Goal: Task Accomplishment & Management: Manage account settings

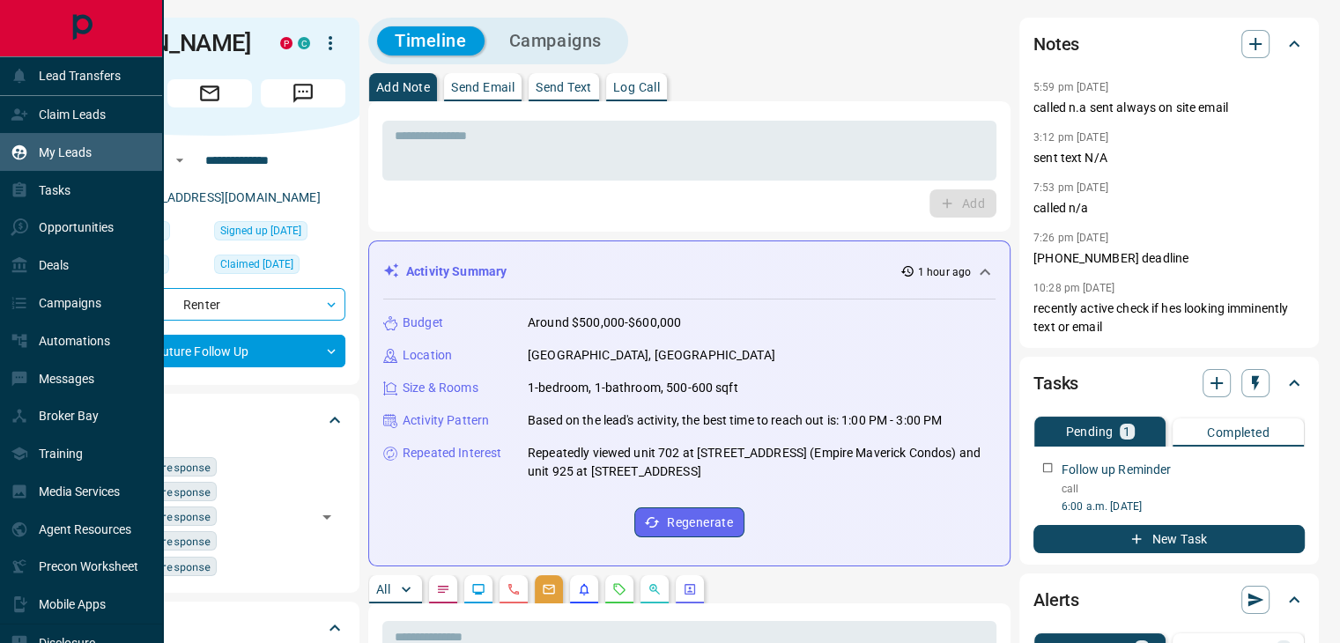
click at [44, 162] on div "My Leads" at bounding box center [51, 151] width 81 height 29
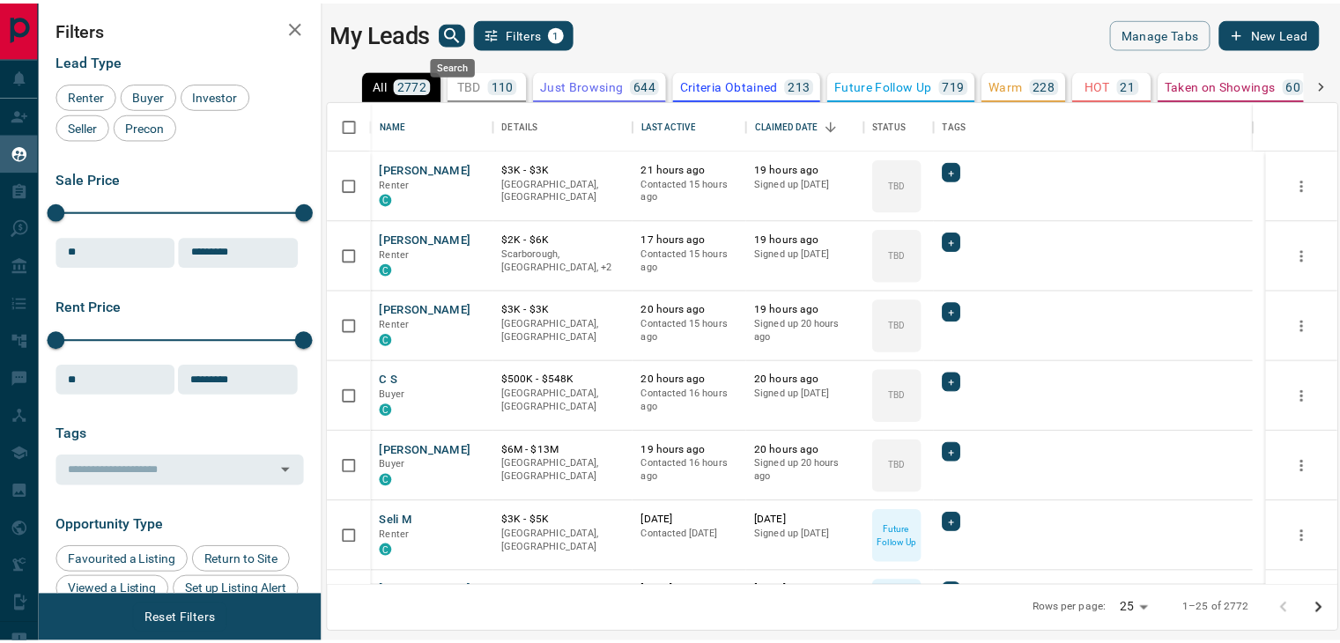
scroll to position [472, 1007]
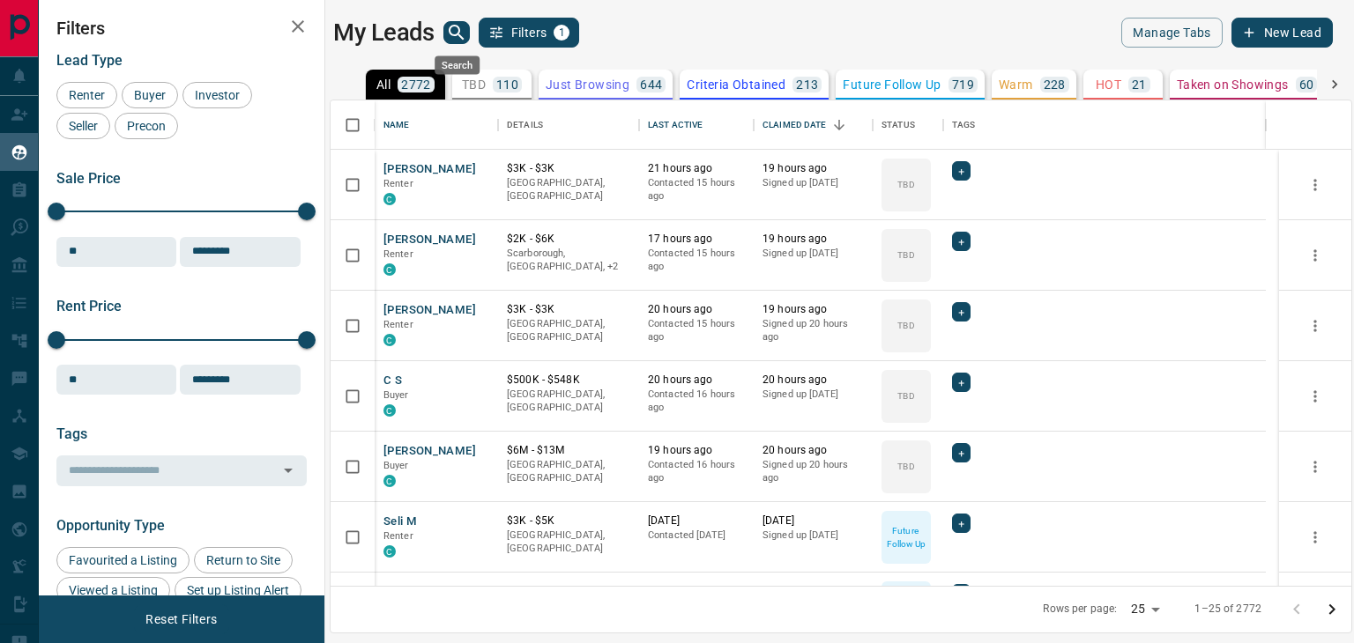
click at [457, 33] on icon "search button" at bounding box center [456, 32] width 15 height 15
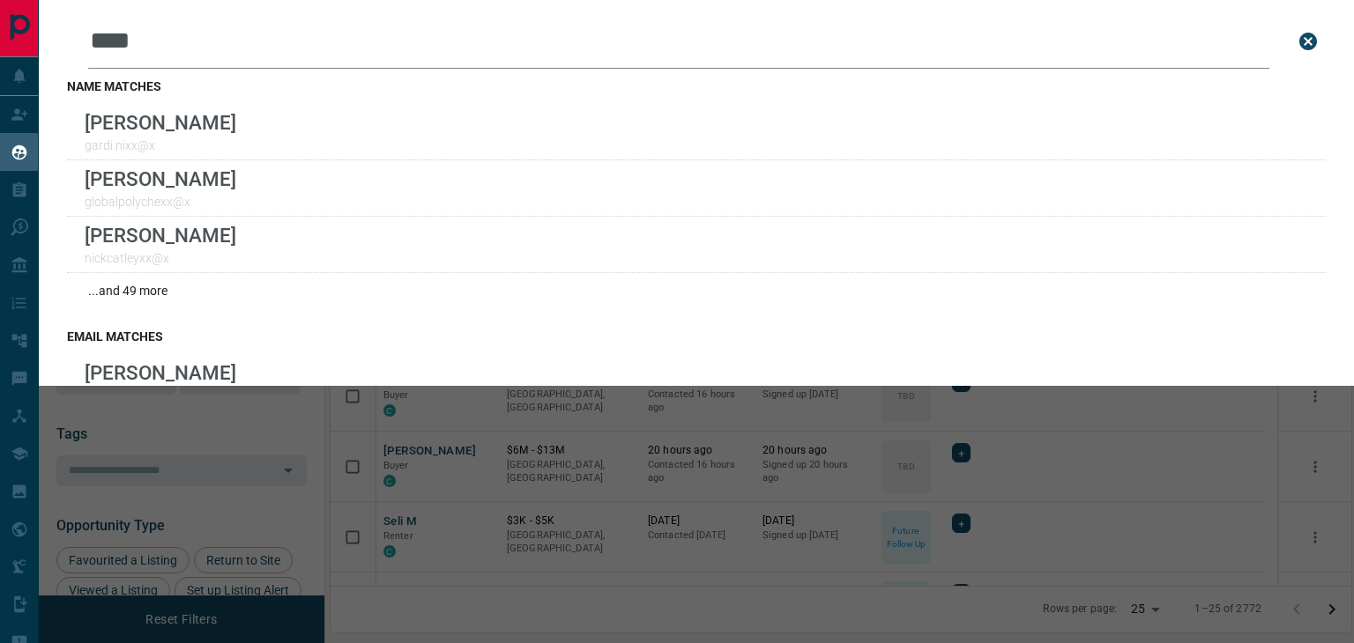
drag, startPoint x: 197, startPoint y: 42, endPoint x: 53, endPoint y: 52, distance: 144.8
click at [53, 52] on div "Leads Search Bar **** Search for a lead by name, email, phone, or id name match…" at bounding box center [696, 193] width 1315 height 386
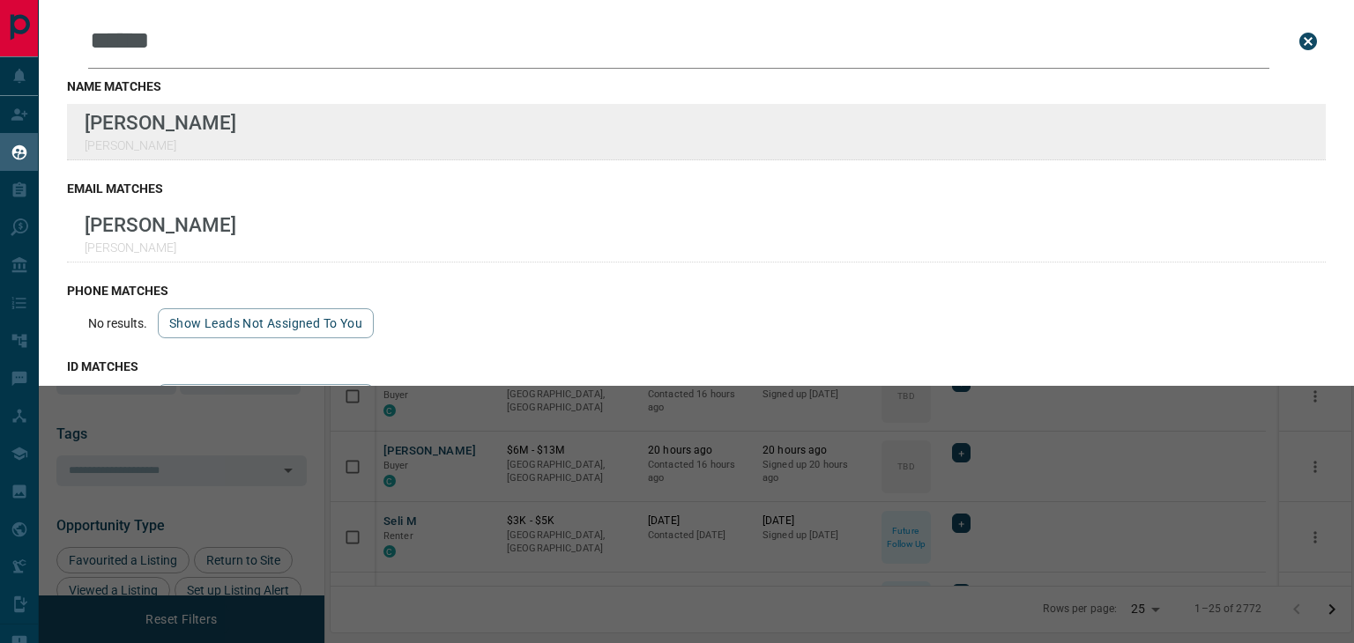
type input "******"
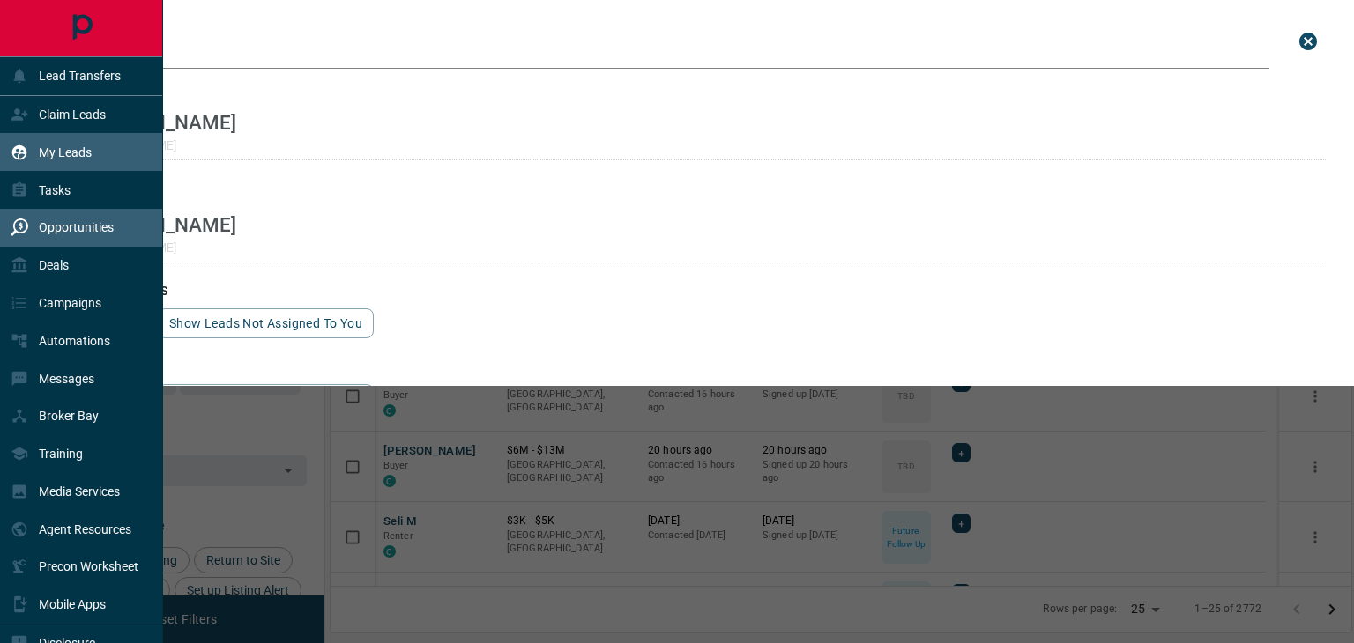
click at [56, 242] on div "Opportunities" at bounding box center [62, 227] width 103 height 29
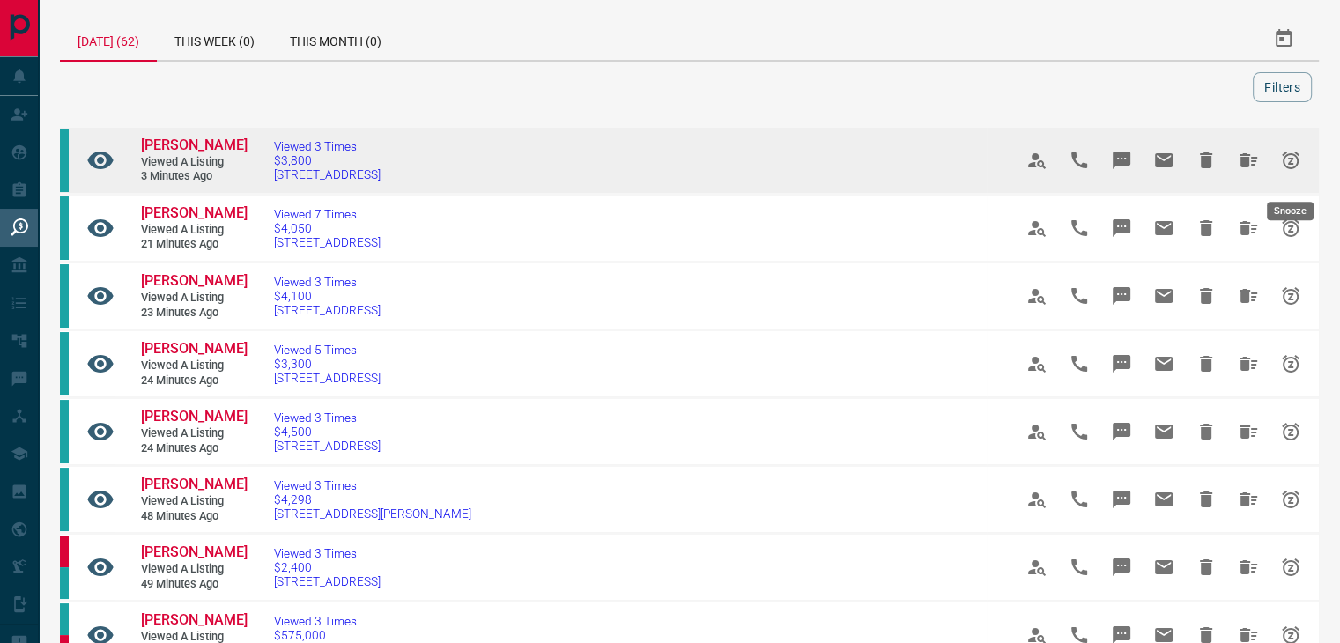
click at [1280, 174] on button "Snooze" at bounding box center [1291, 160] width 42 height 42
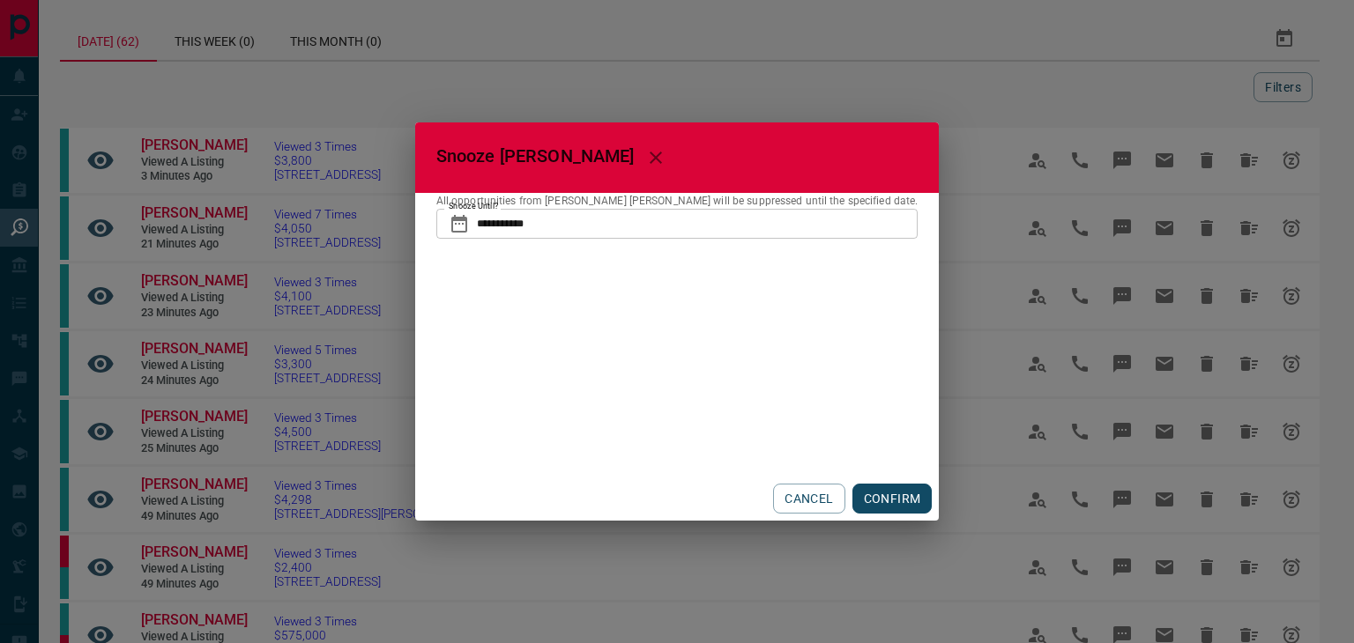
click at [858, 508] on button "CONFIRM" at bounding box center [892, 499] width 80 height 30
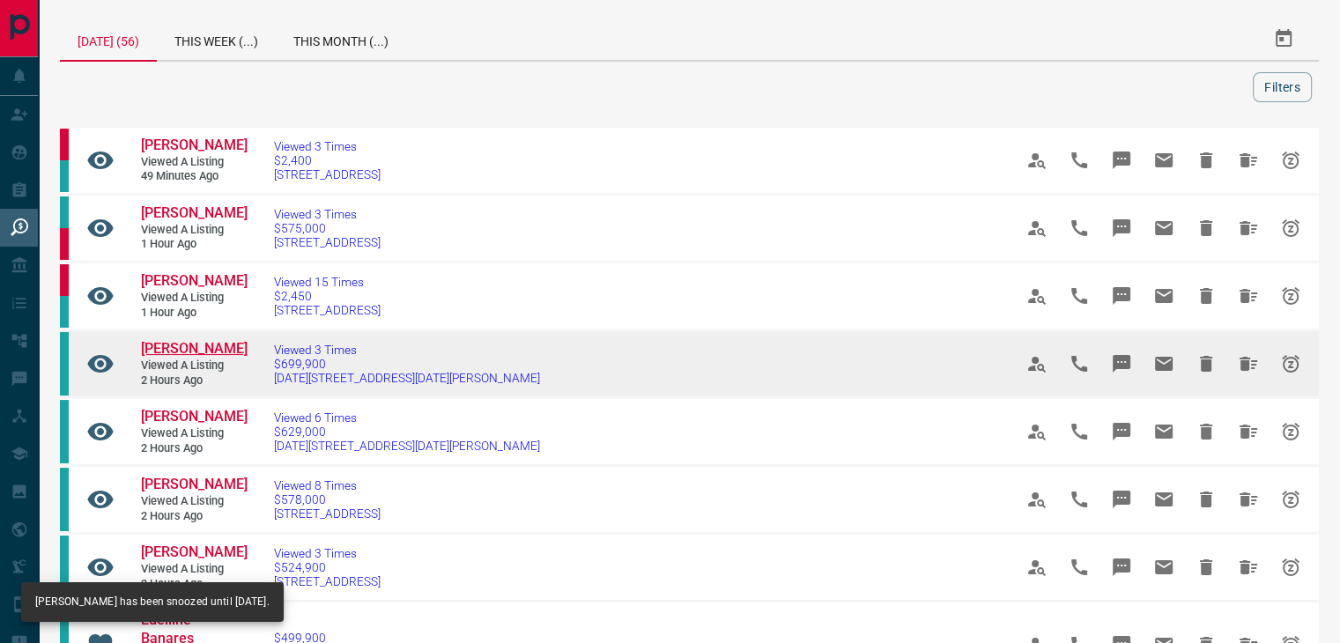
click at [201, 353] on span "[PERSON_NAME]" at bounding box center [194, 348] width 107 height 17
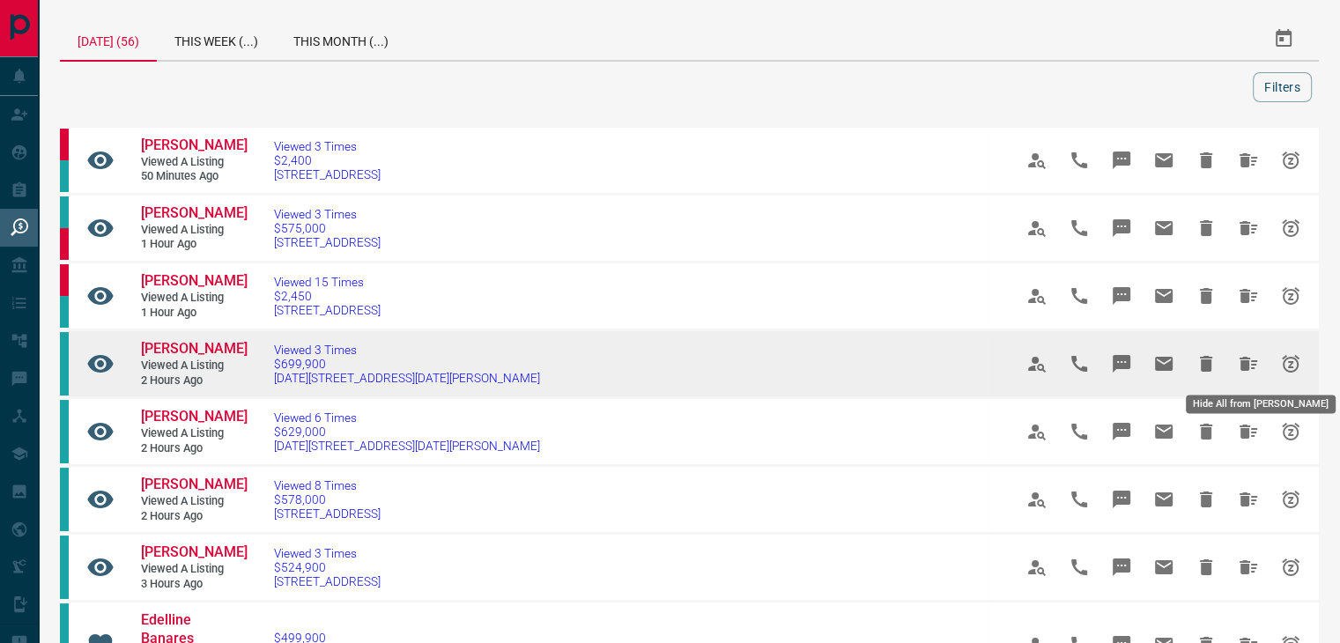
click at [1243, 361] on icon "Hide All from Ralph Ralph" at bounding box center [1249, 364] width 18 height 14
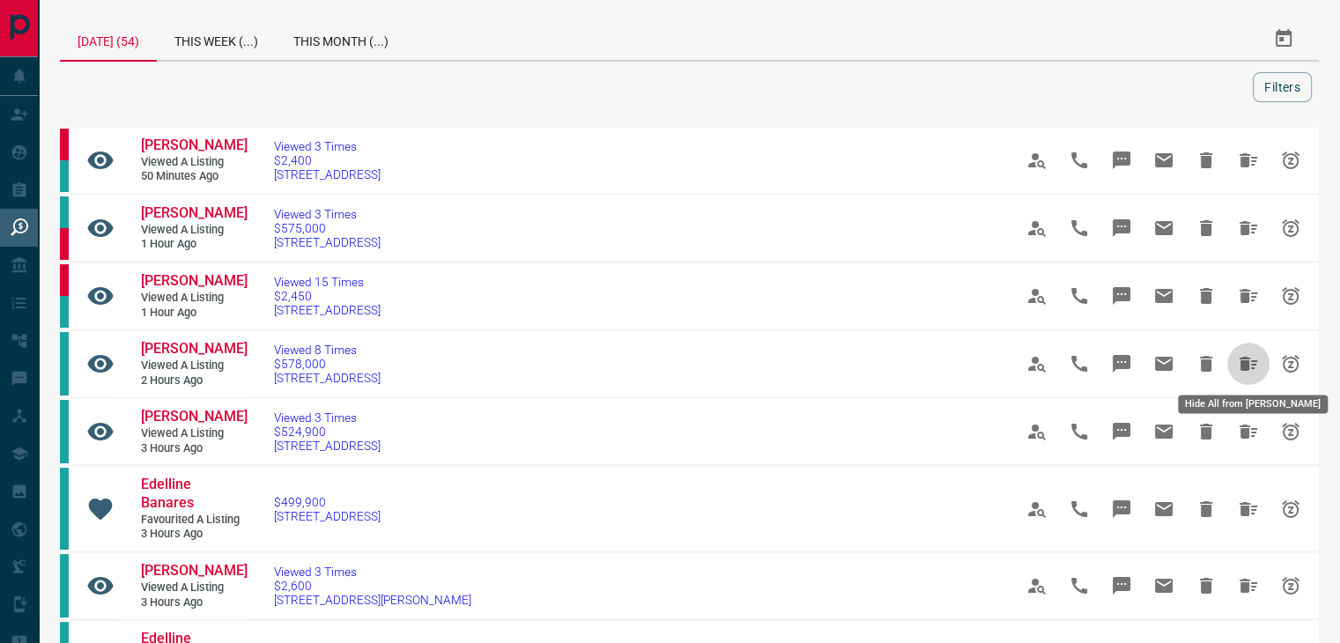
click at [1243, 361] on icon "Hide All from Bellen Rashford" at bounding box center [1249, 364] width 18 height 14
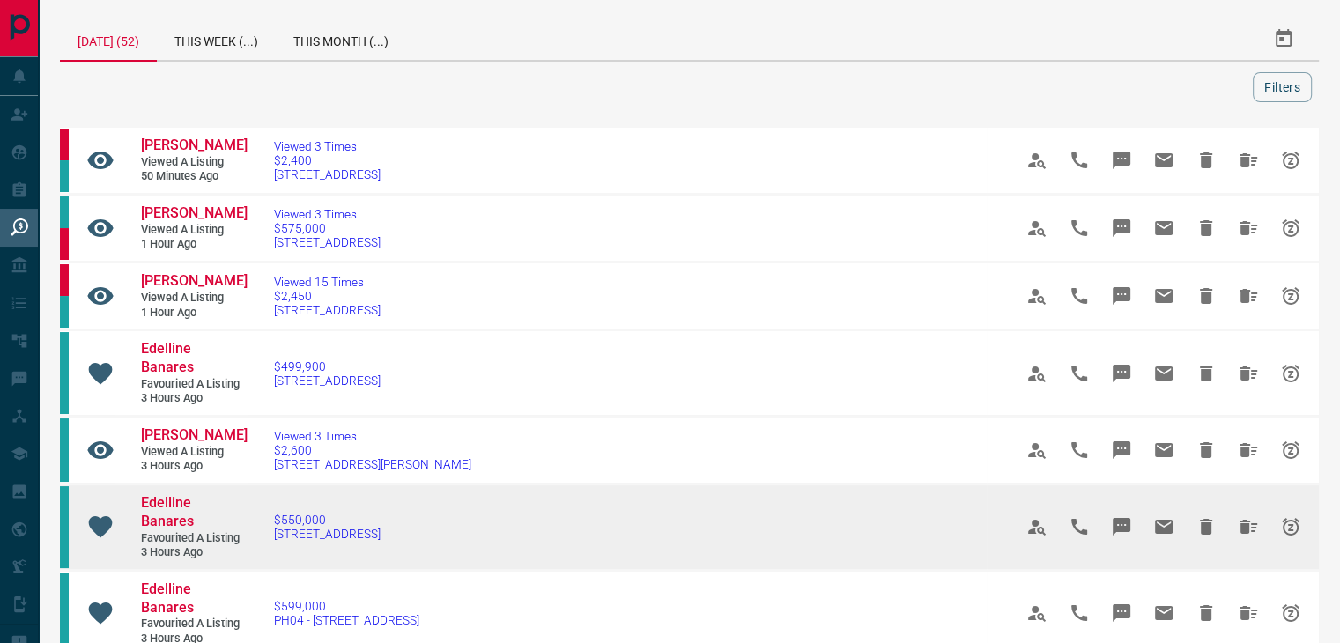
scroll to position [88, 0]
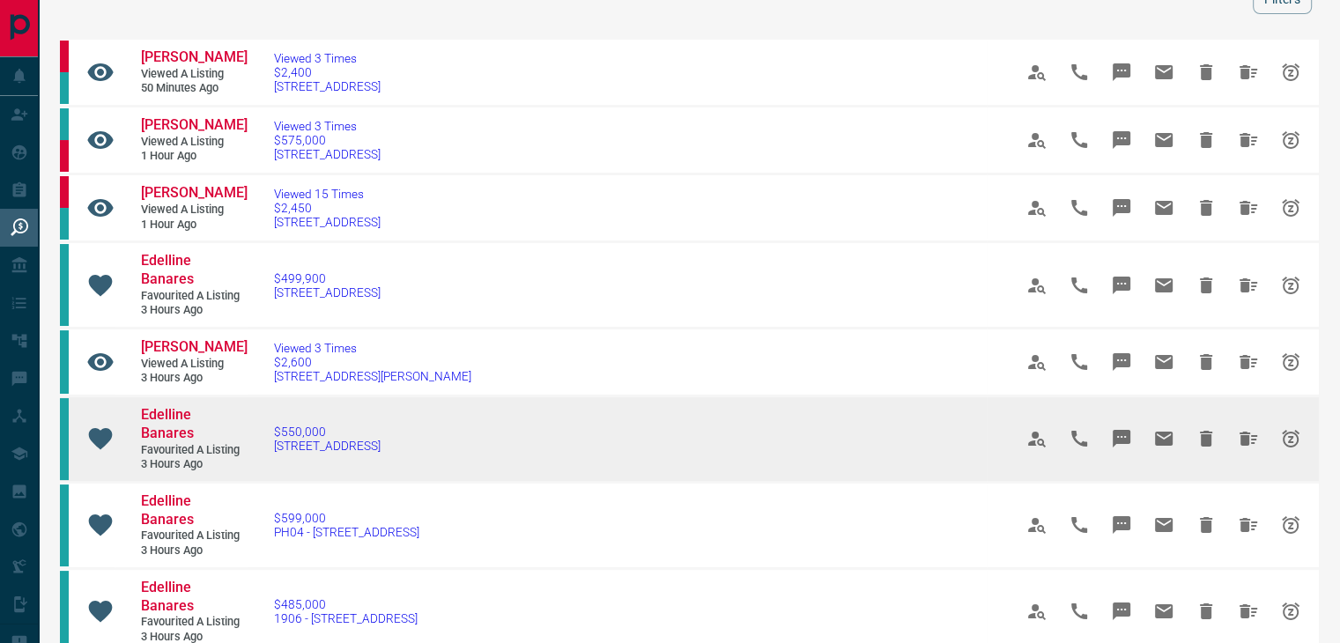
click at [166, 421] on link "Edelline Banares" at bounding box center [194, 424] width 106 height 37
